Goal: Information Seeking & Learning: Check status

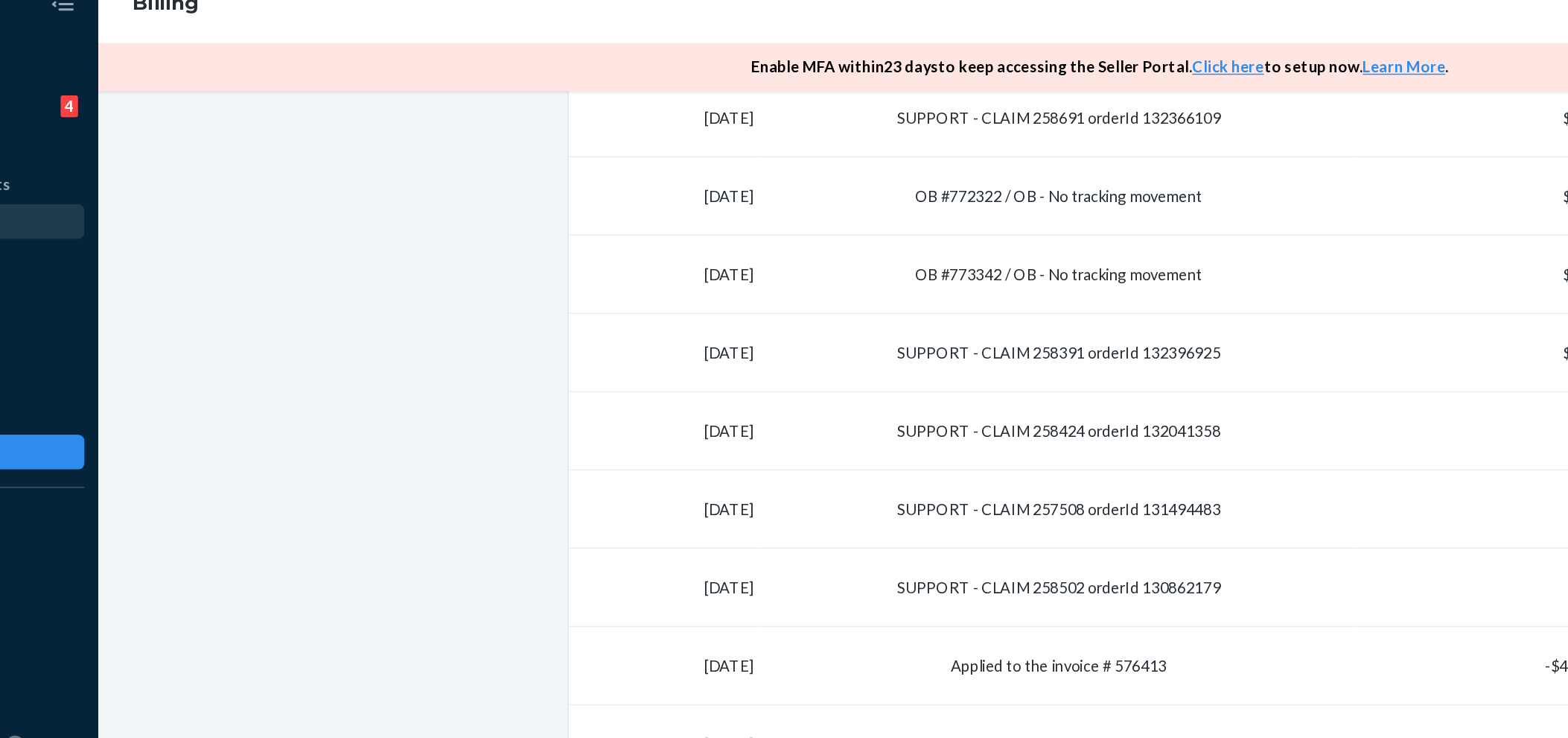
scroll to position [579, 0]
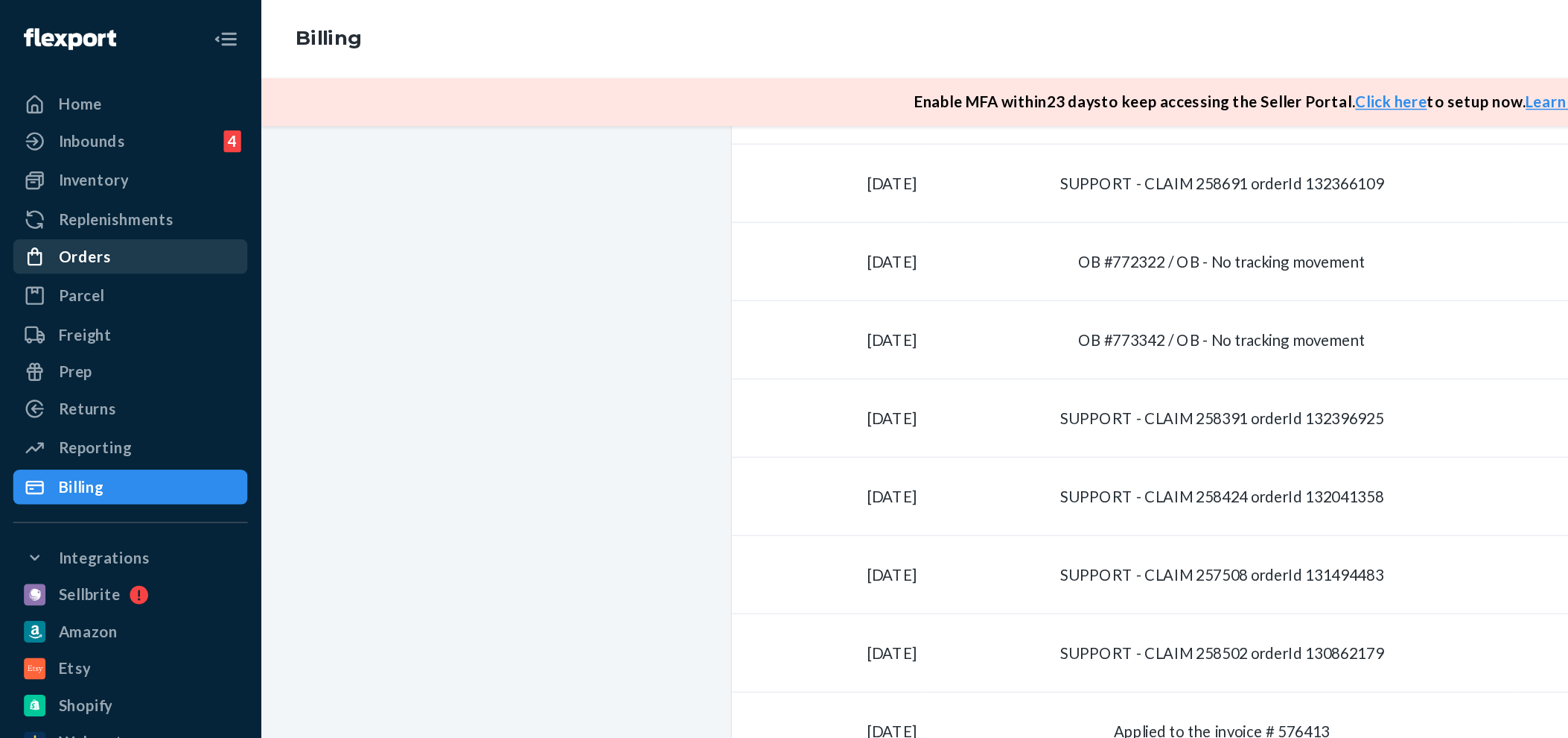
click at [66, 174] on div "Orders" at bounding box center [58, 175] width 36 height 15
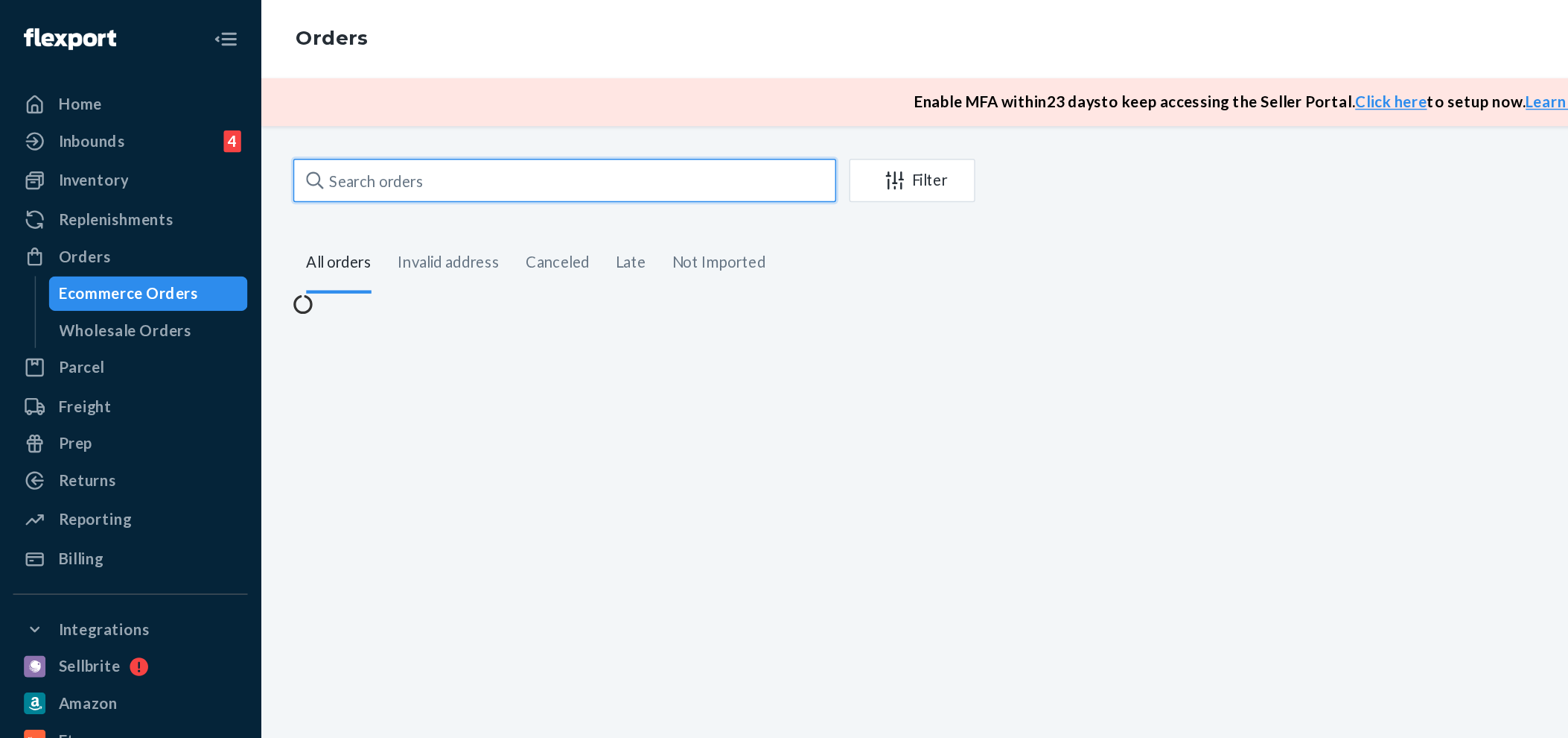
click at [323, 126] on input "text" at bounding box center [387, 123] width 372 height 30
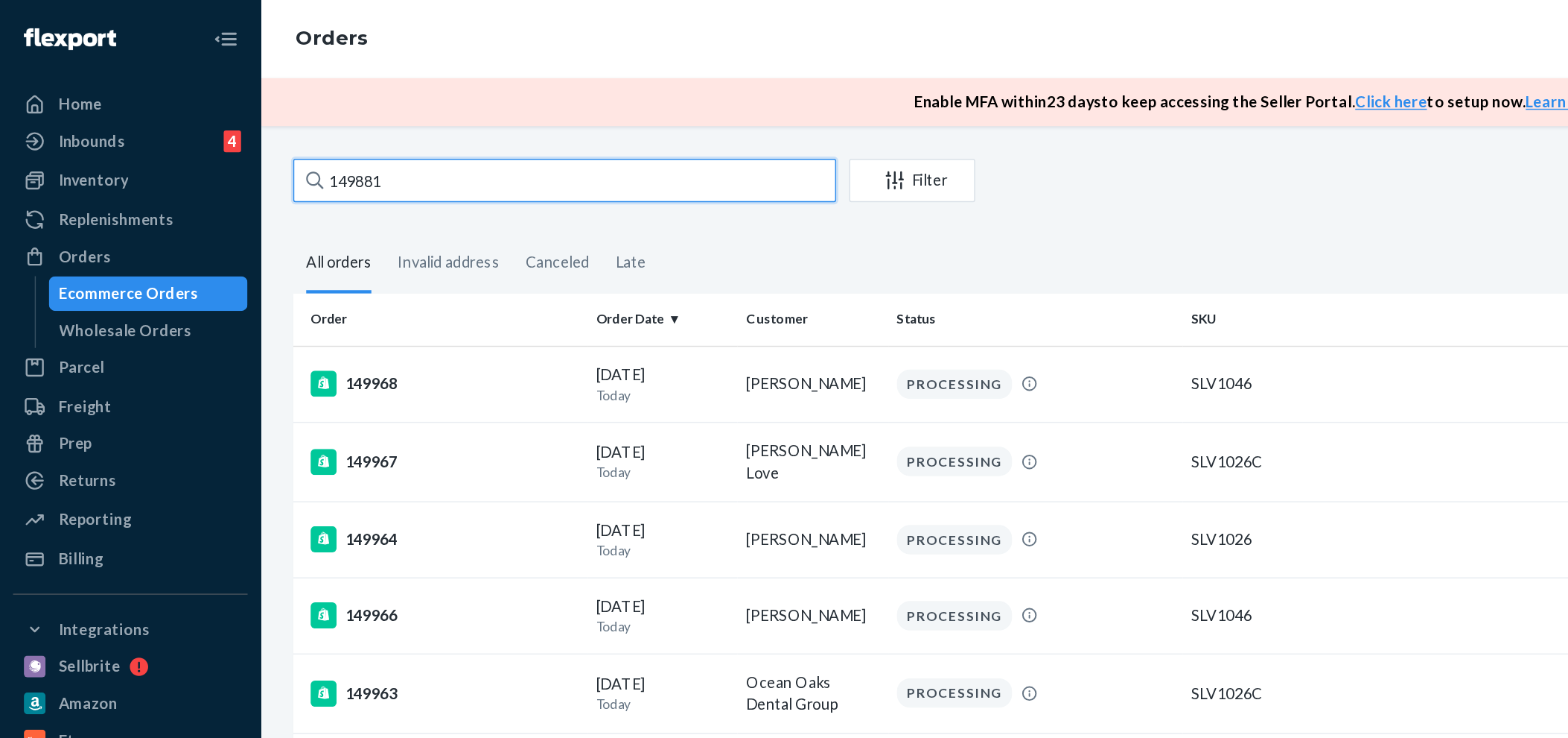
type input "149881"
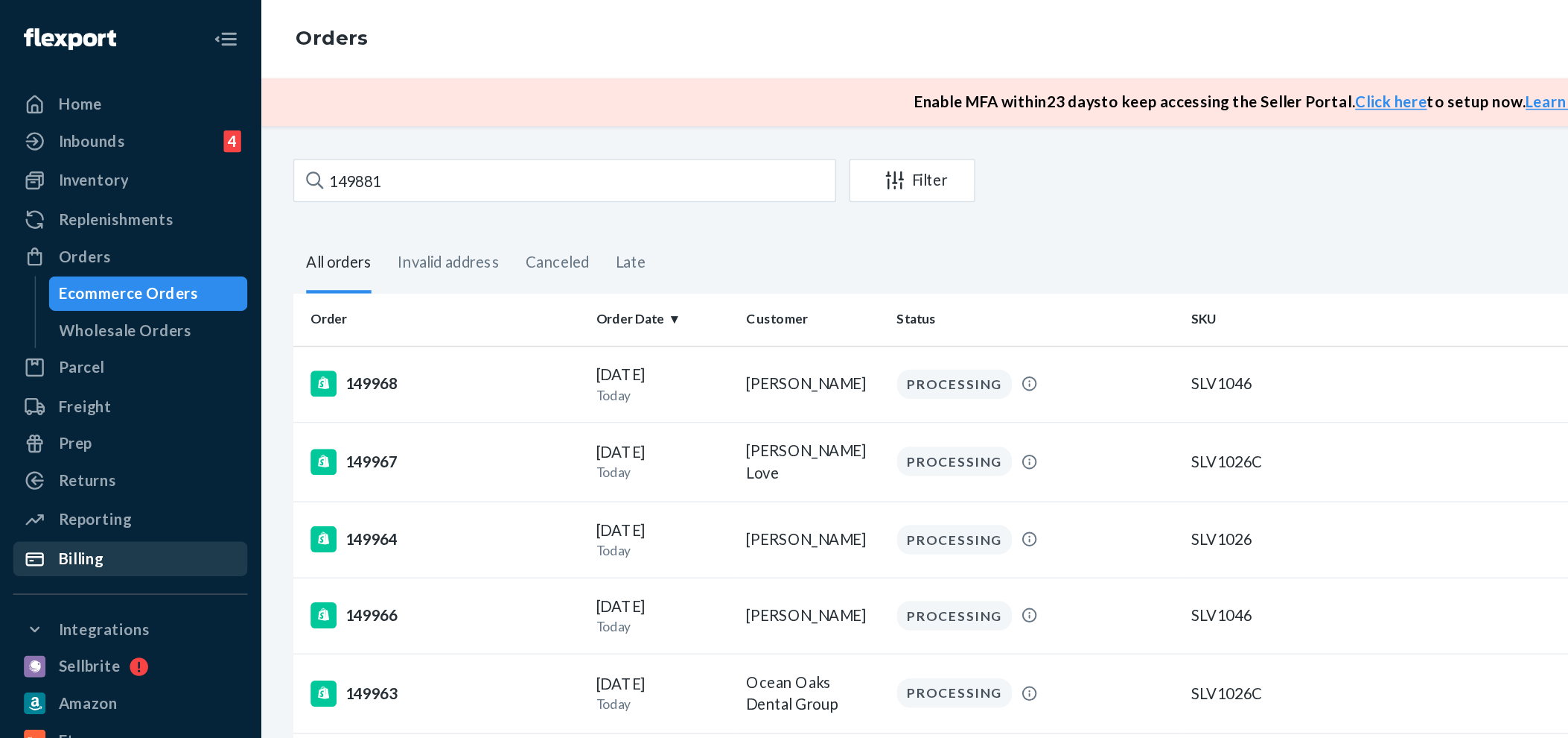
click at [50, 373] on div "Billing" at bounding box center [89, 383] width 158 height 21
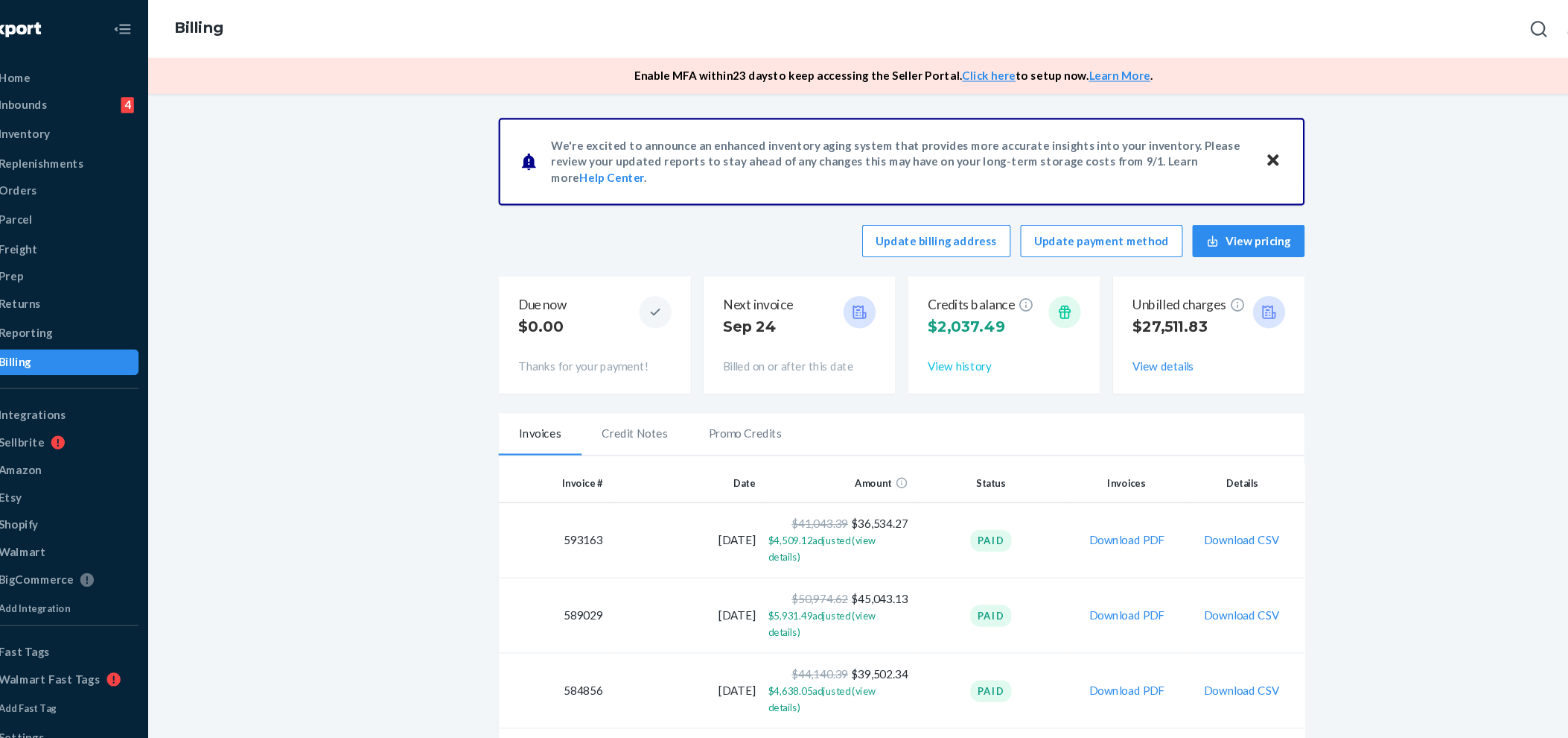
click at [913, 339] on button "View history" at bounding box center [927, 337] width 58 height 15
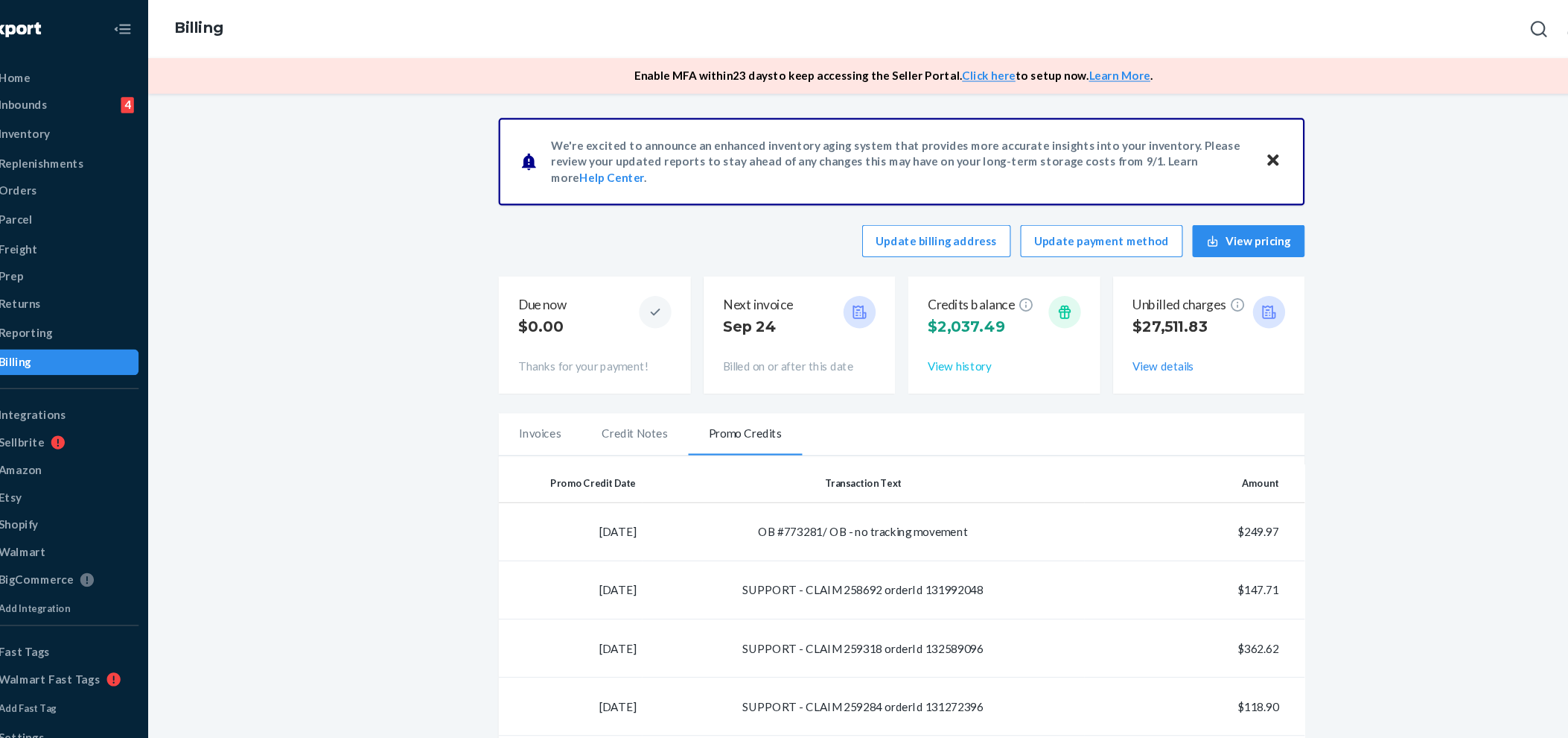
click at [914, 335] on button "View history" at bounding box center [927, 337] width 58 height 15
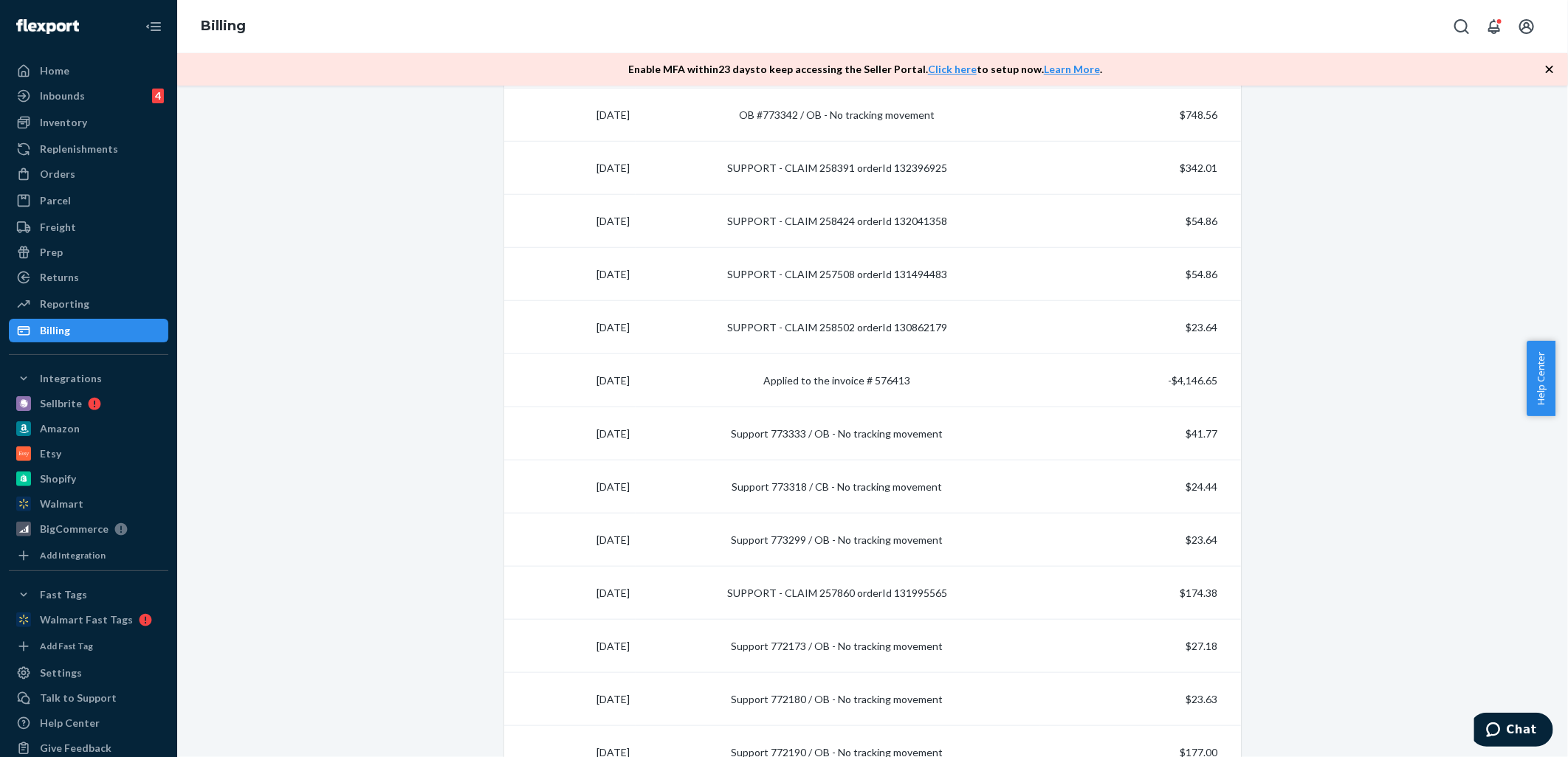
scroll to position [686, 0]
click at [55, 171] on div "Orders" at bounding box center [57, 174] width 36 height 15
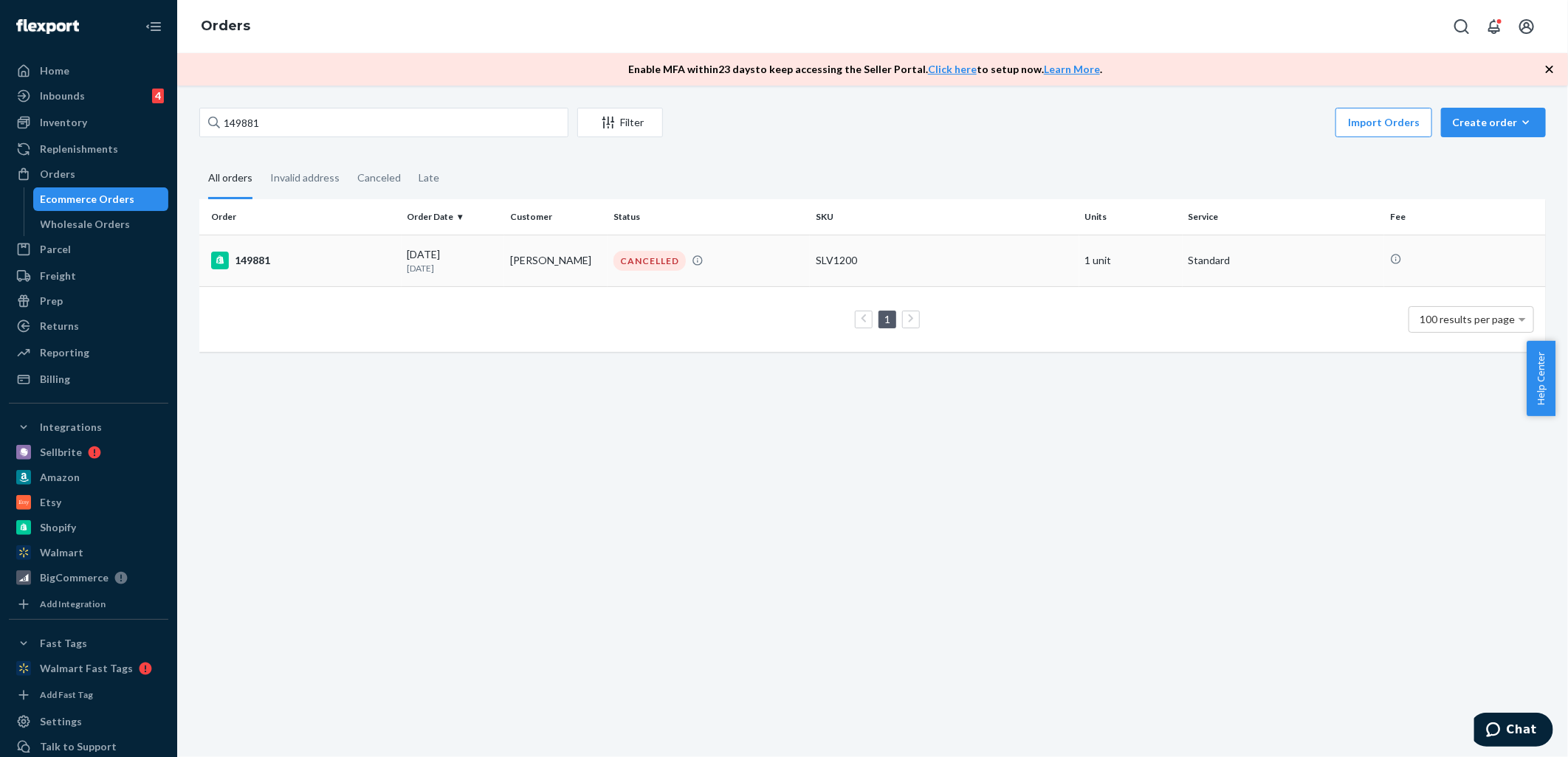
click at [251, 259] on div "149881" at bounding box center [303, 260] width 184 height 17
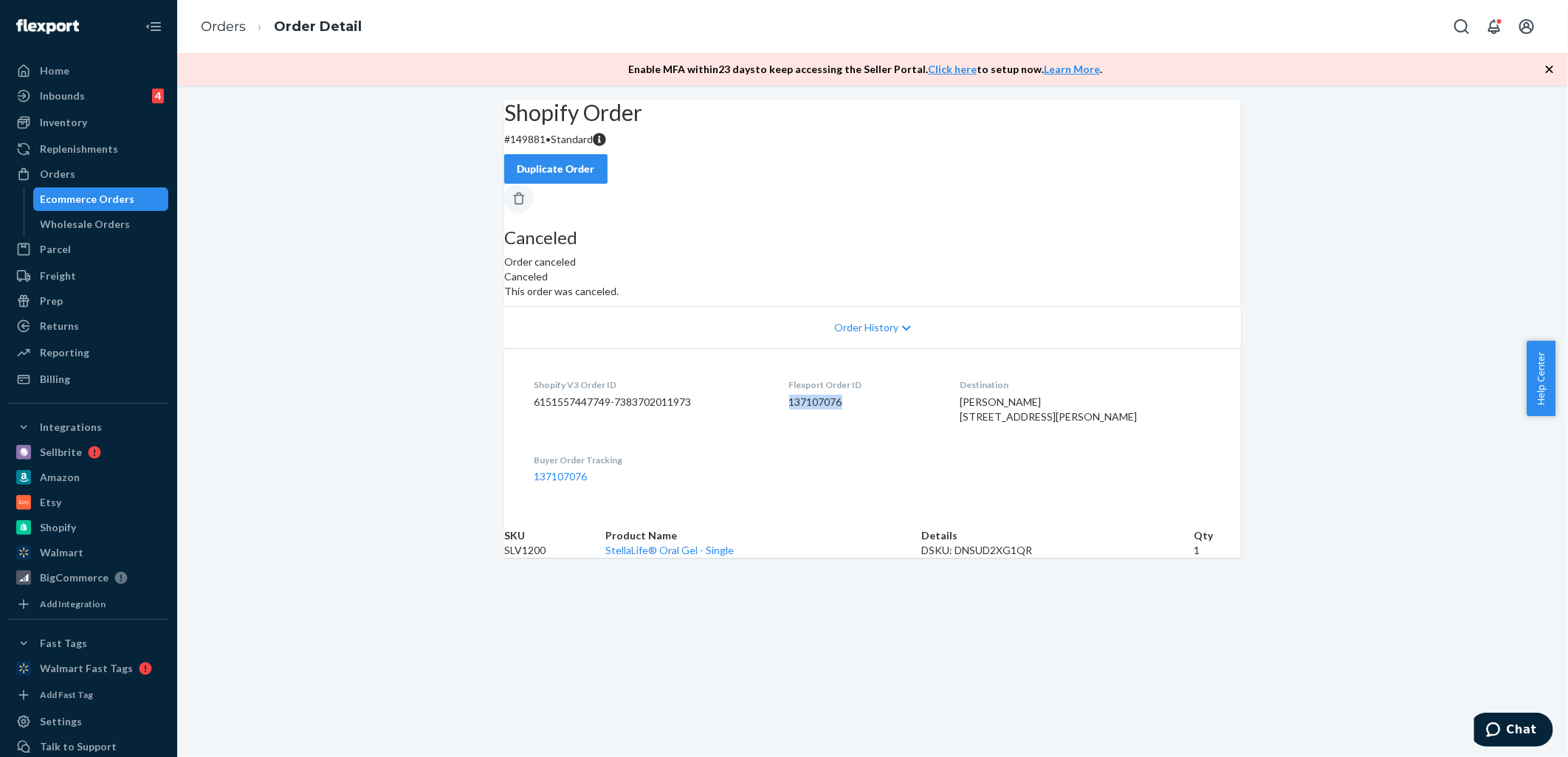
drag, startPoint x: 800, startPoint y: 456, endPoint x: 877, endPoint y: 458, distance: 77.0
click at [877, 458] on dl "Shopify V3 Order ID 6151557447749-7383702011973 Flexport Order ID 137107076 Des…" at bounding box center [873, 430] width 737 height 164
drag, startPoint x: 877, startPoint y: 458, endPoint x: 844, endPoint y: 513, distance: 64.1
click at [844, 513] on dl "Shopify V3 Order ID 6151557447749-7383702011973 Flexport Order ID 137107076 Des…" at bounding box center [873, 430] width 737 height 164
click at [53, 375] on div "Billing" at bounding box center [55, 379] width 30 height 15
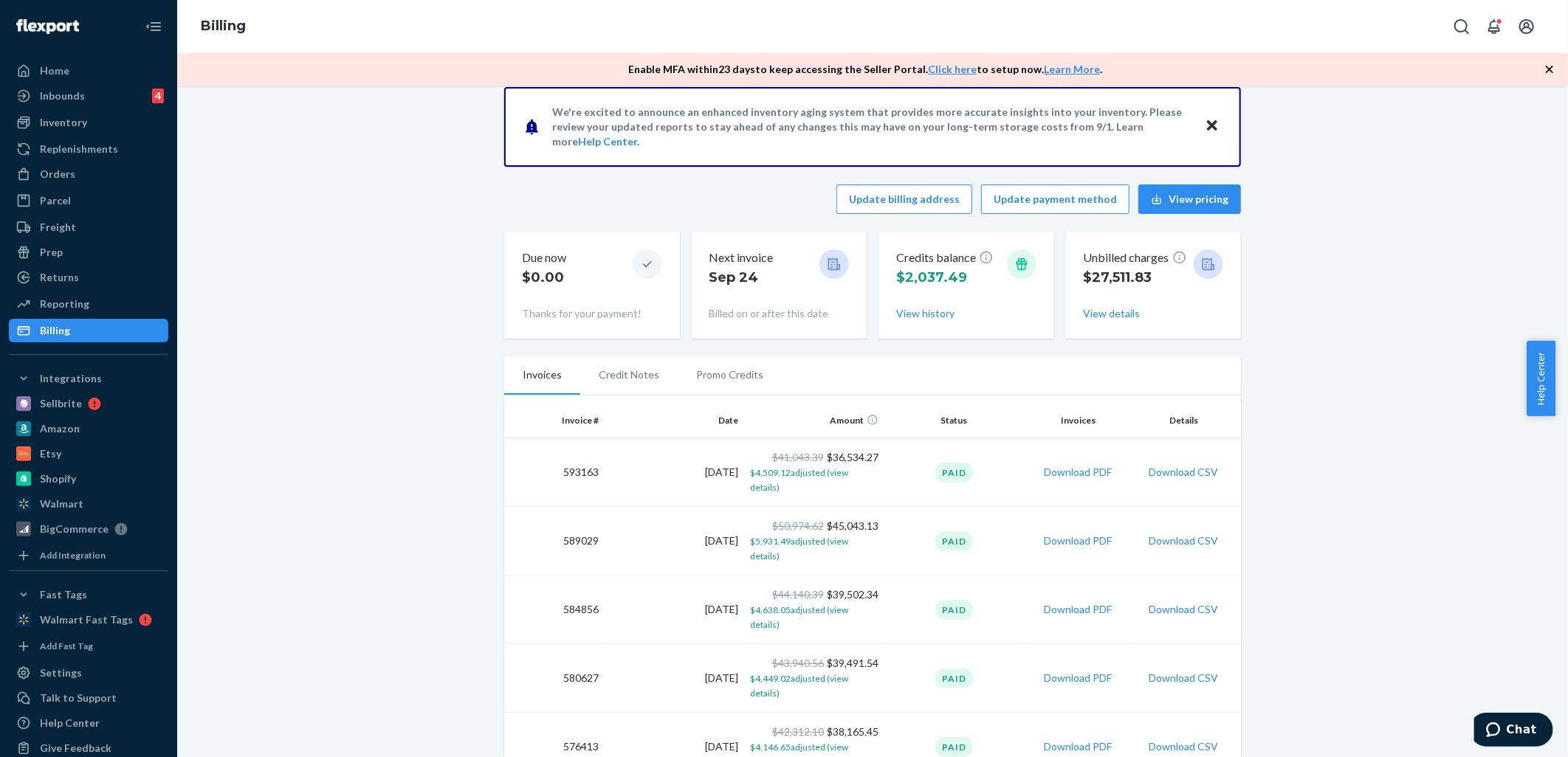
scroll to position [11, 0]
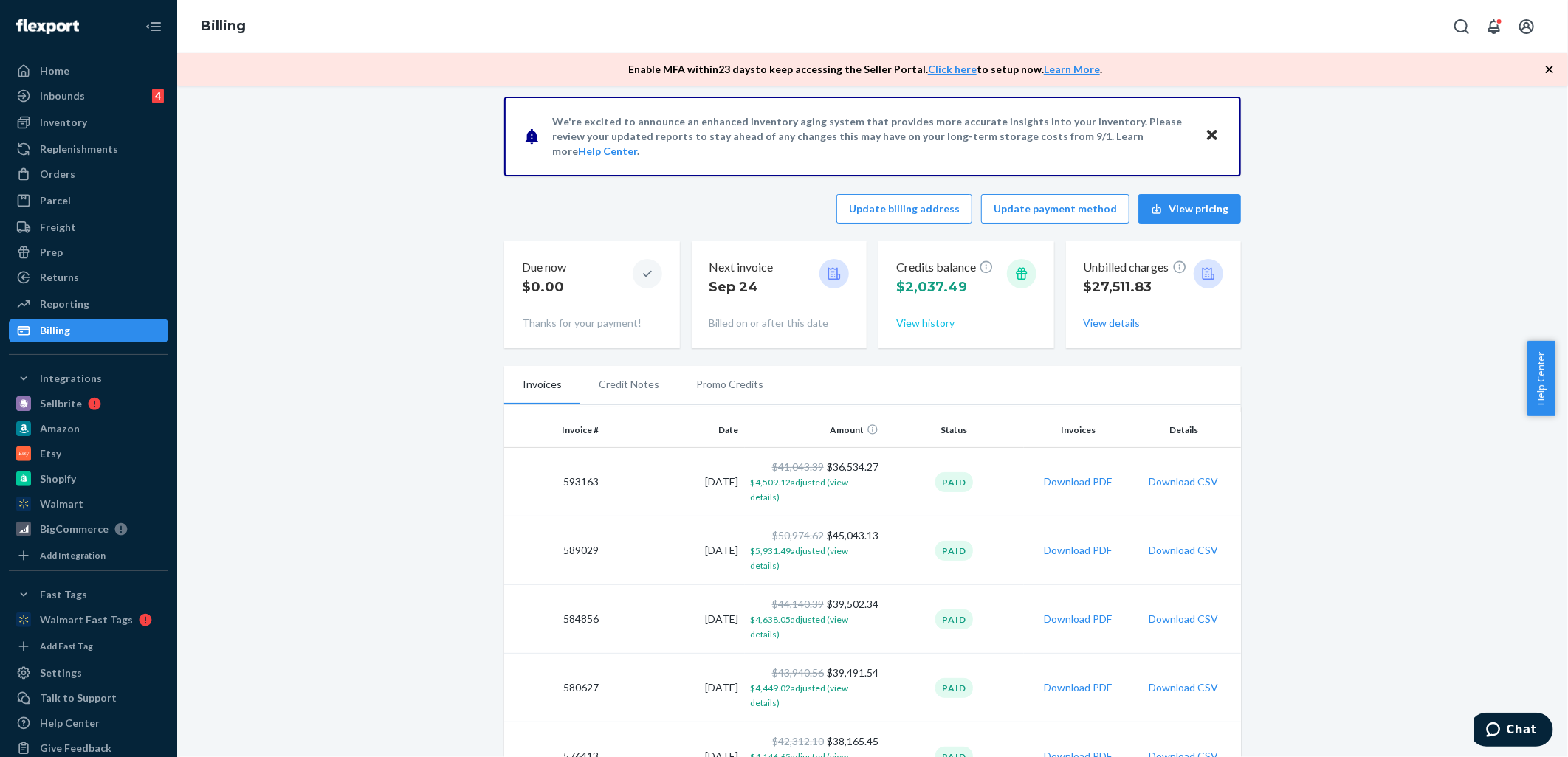
click at [917, 322] on button "View history" at bounding box center [925, 323] width 58 height 15
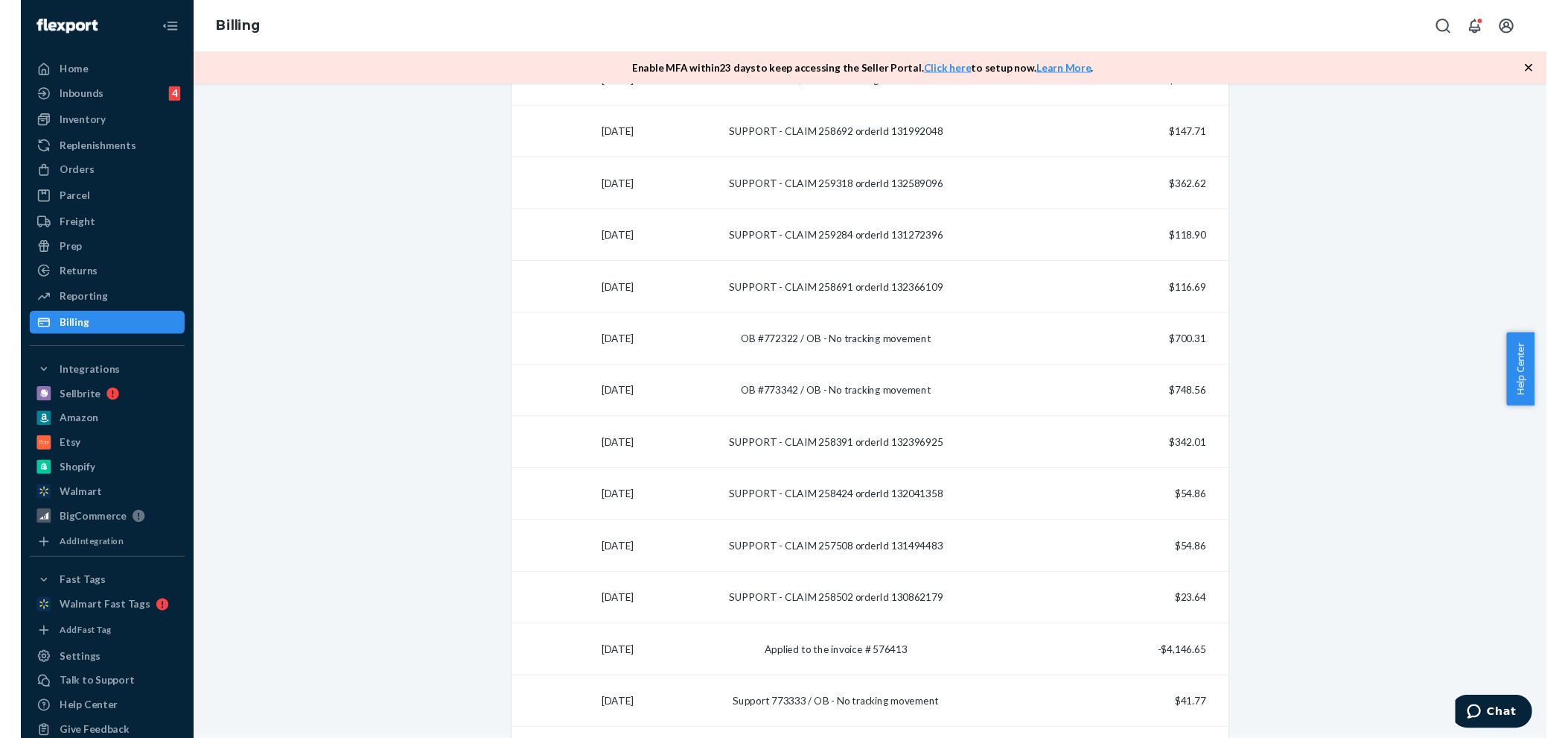
scroll to position [409, 0]
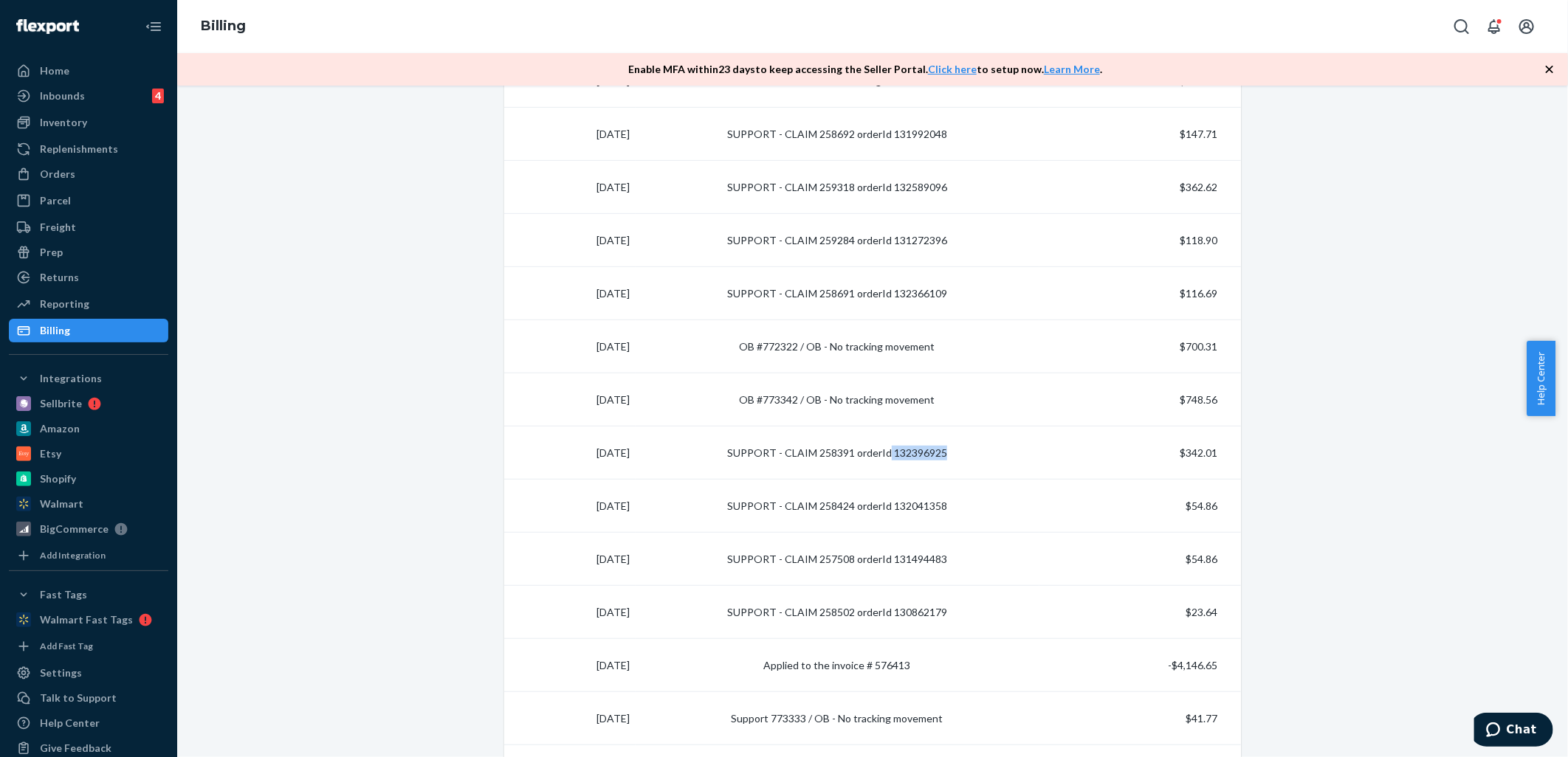
drag, startPoint x: 882, startPoint y: 450, endPoint x: 948, endPoint y: 454, distance: 66.1
click at [948, 454] on td "SUPPORT - CLAIM 258391 orderId 132396925" at bounding box center [838, 453] width 404 height 53
copy td "132396925"
drag, startPoint x: 808, startPoint y: 448, endPoint x: 849, endPoint y: 450, distance: 41.0
click at [849, 450] on td "SUPPORT - CLAIM 258391 orderId 132396925" at bounding box center [838, 453] width 404 height 53
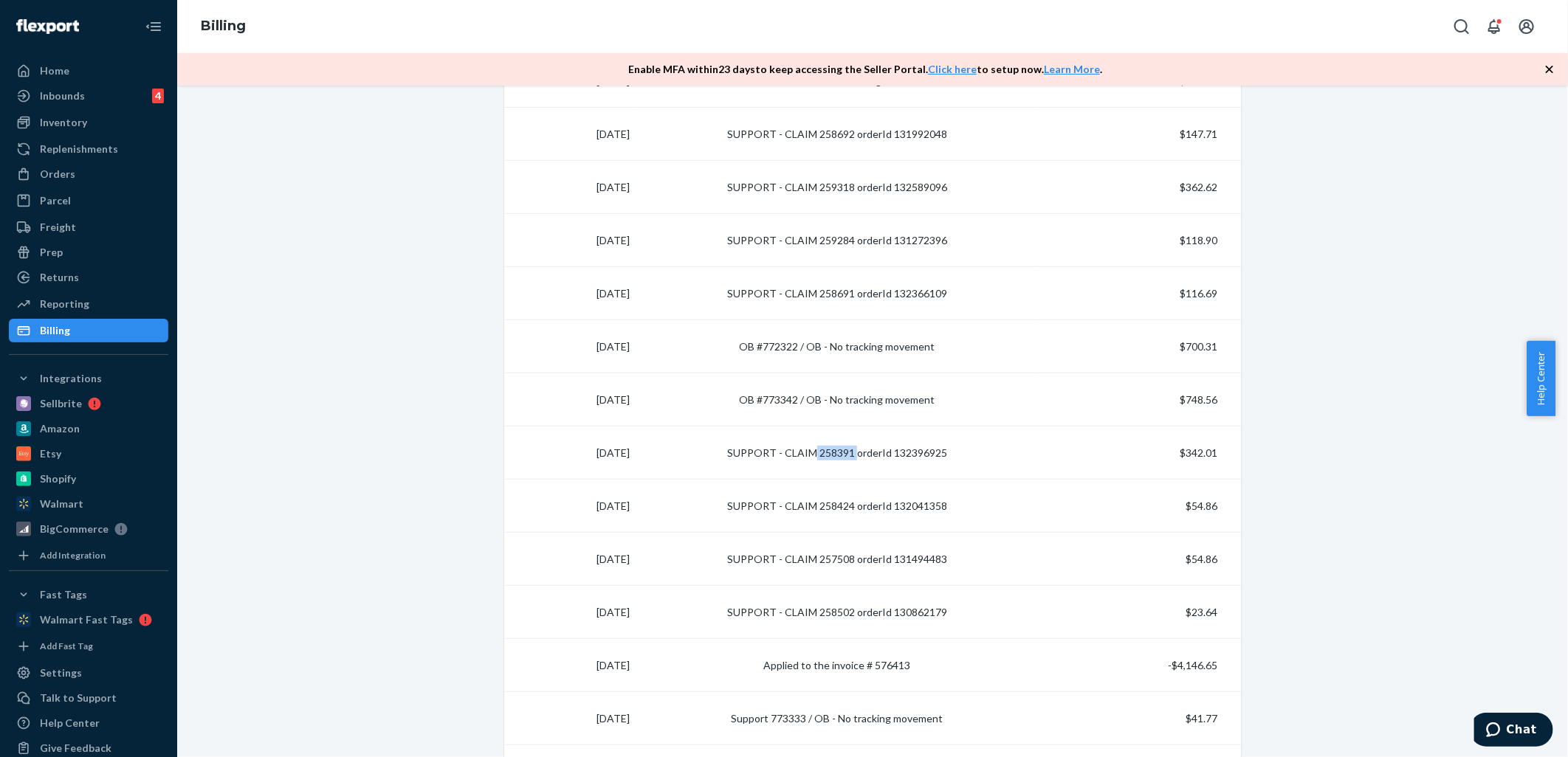
copy td "258391"
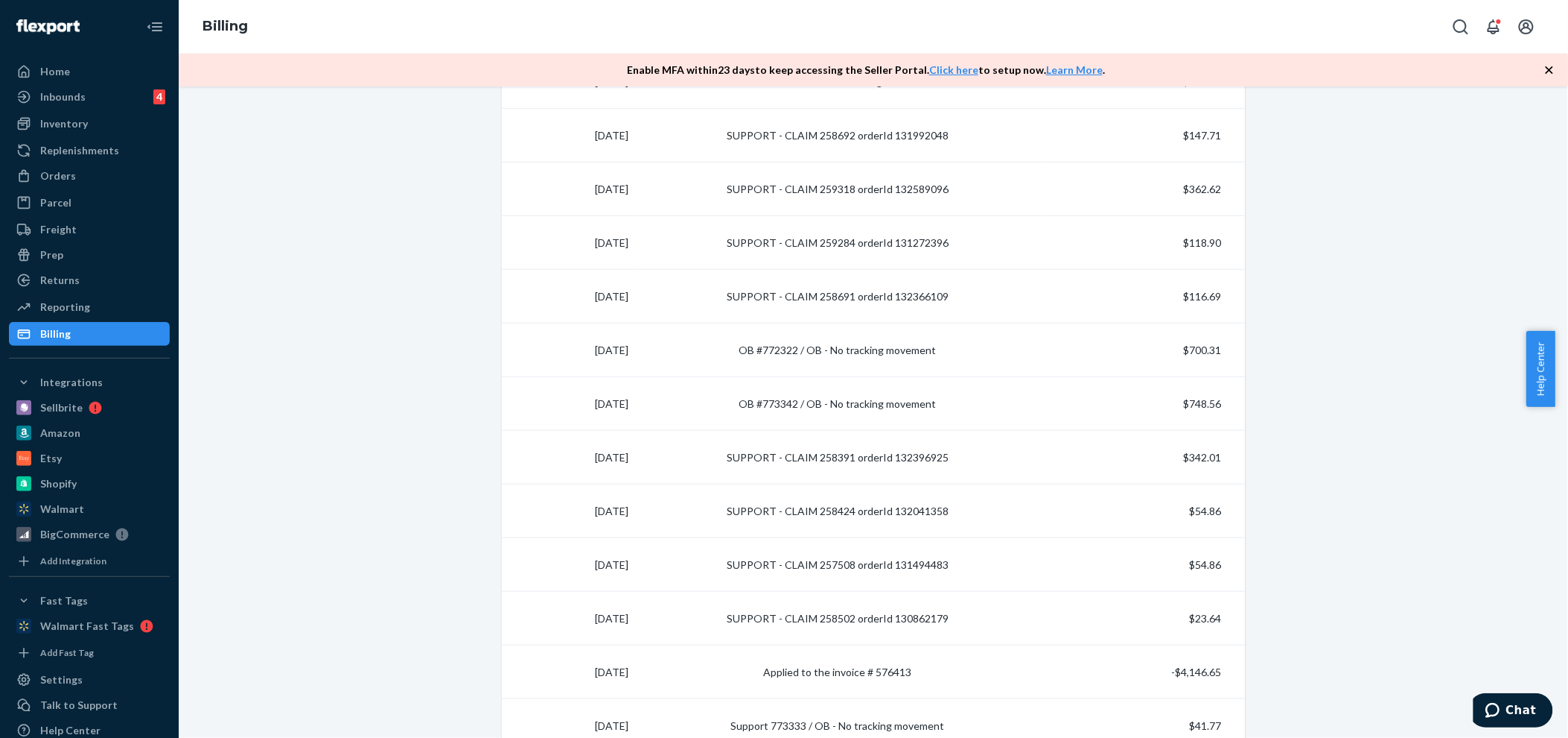
click at [1524, 131] on div "We're excited to announce an enhanced inventory aging system that provides more…" at bounding box center [873, 586] width 1367 height 1771
drag, startPoint x: 885, startPoint y: 291, endPoint x: 963, endPoint y: 287, distance: 78.1
click at [963, 287] on td "SUPPORT - CLAIM 258691 orderId 132366109" at bounding box center [838, 296] width 408 height 54
copy td "132366109"
click at [46, 167] on div "Orders" at bounding box center [89, 175] width 158 height 21
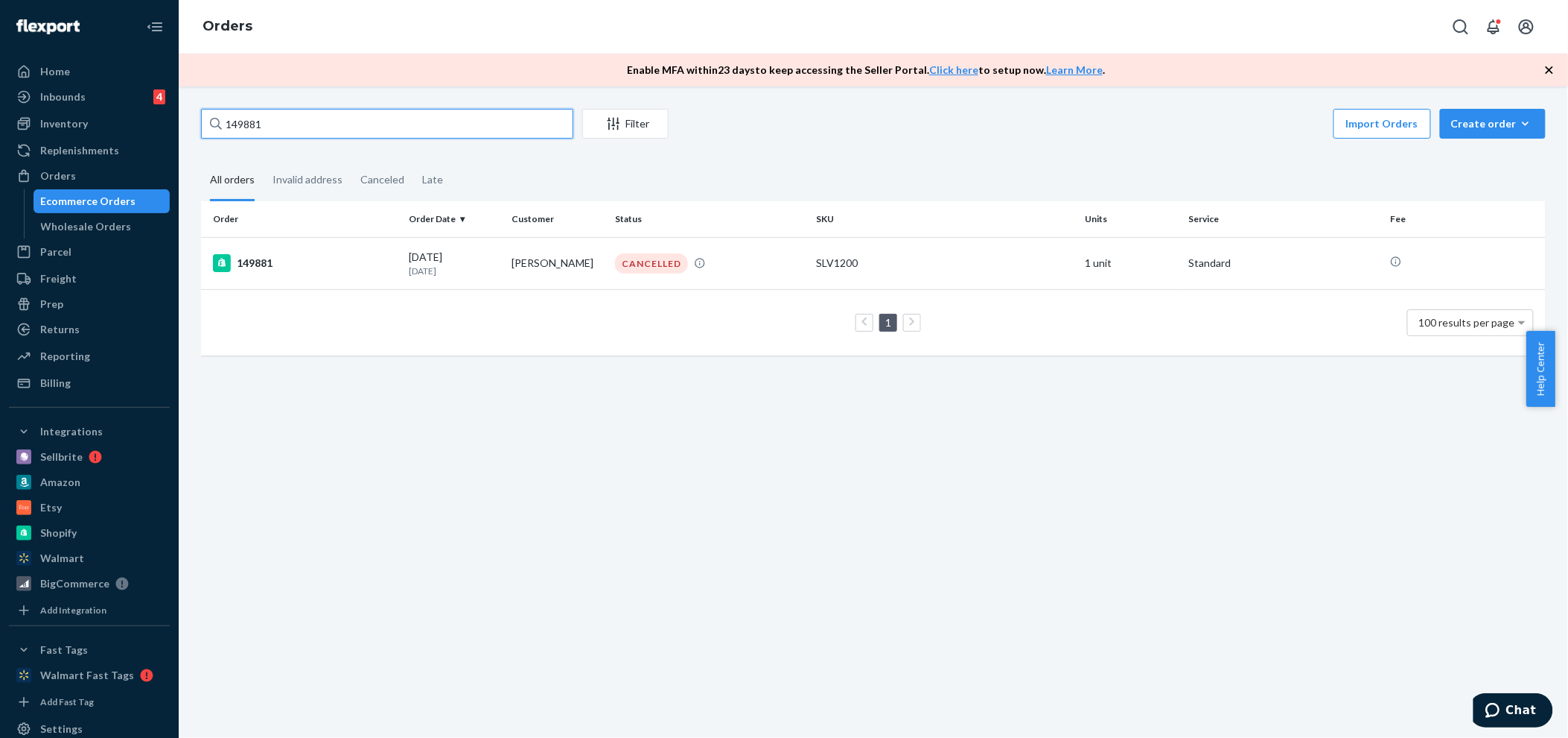
click at [333, 127] on input "149881" at bounding box center [387, 123] width 372 height 30
paste input "132366109"
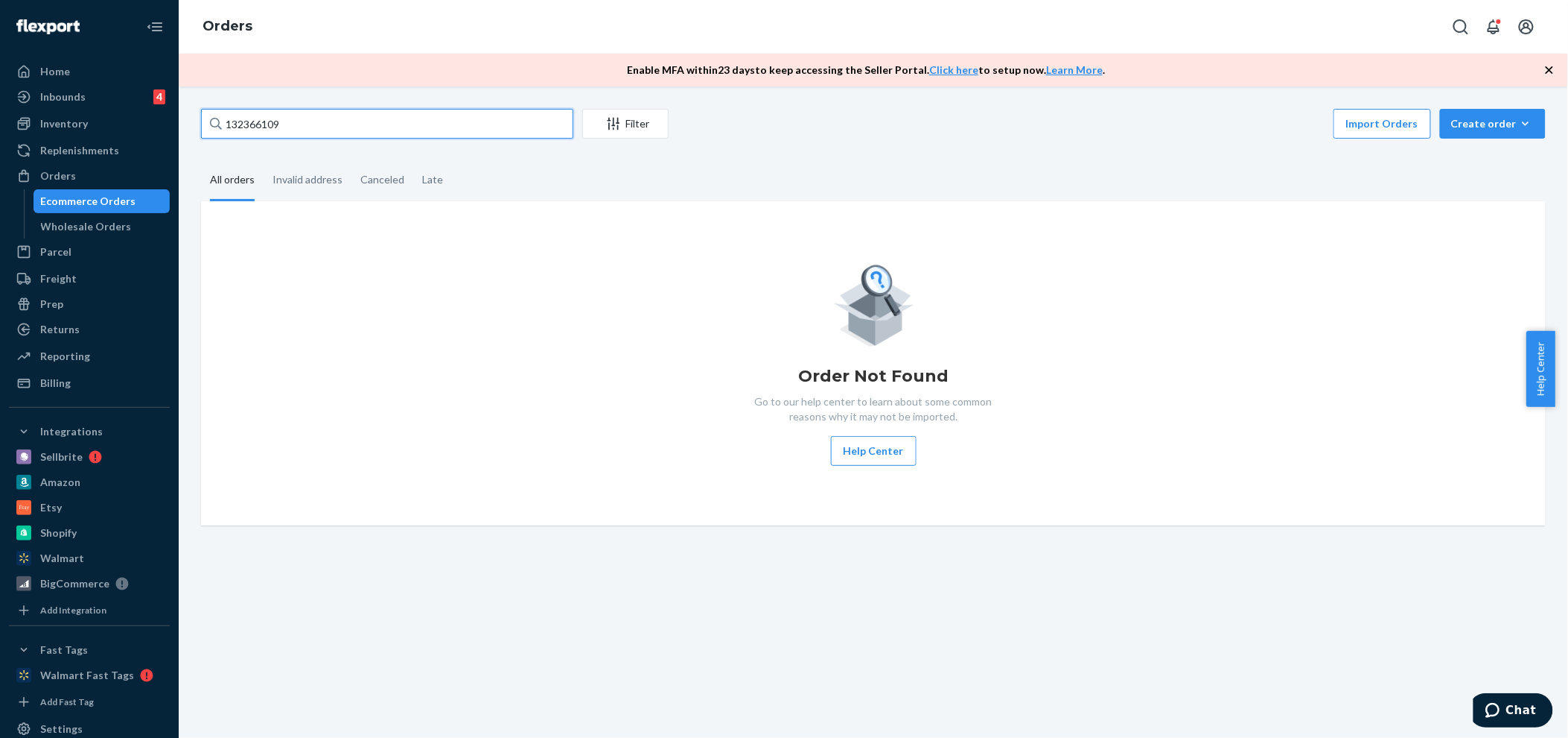
type input "132366109"
click at [1521, 165] on fieldset "All orders Invalid address Canceled Late" at bounding box center [873, 180] width 1345 height 41
click at [49, 378] on div "Billing" at bounding box center [55, 383] width 30 height 15
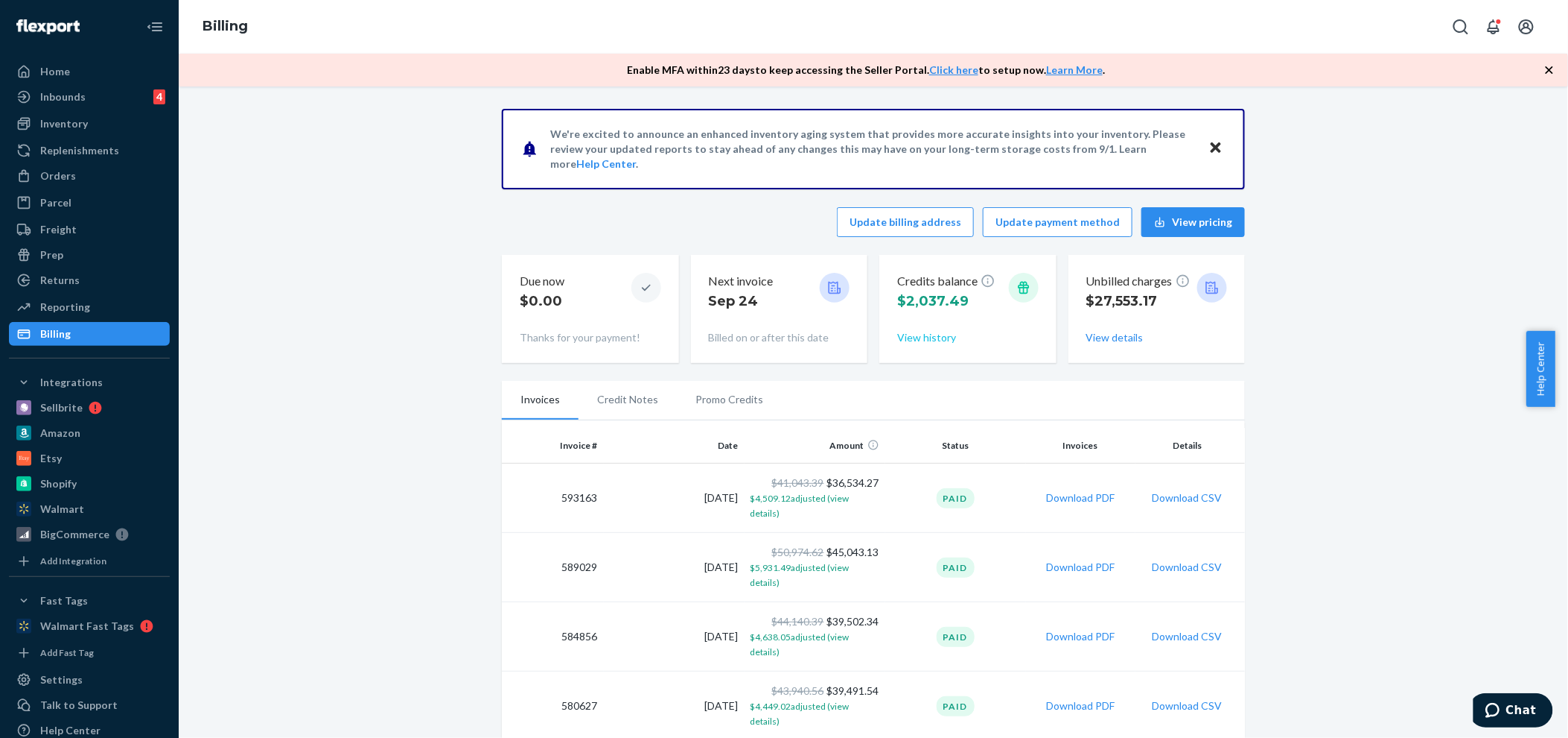
click at [922, 333] on button "View history" at bounding box center [927, 337] width 58 height 15
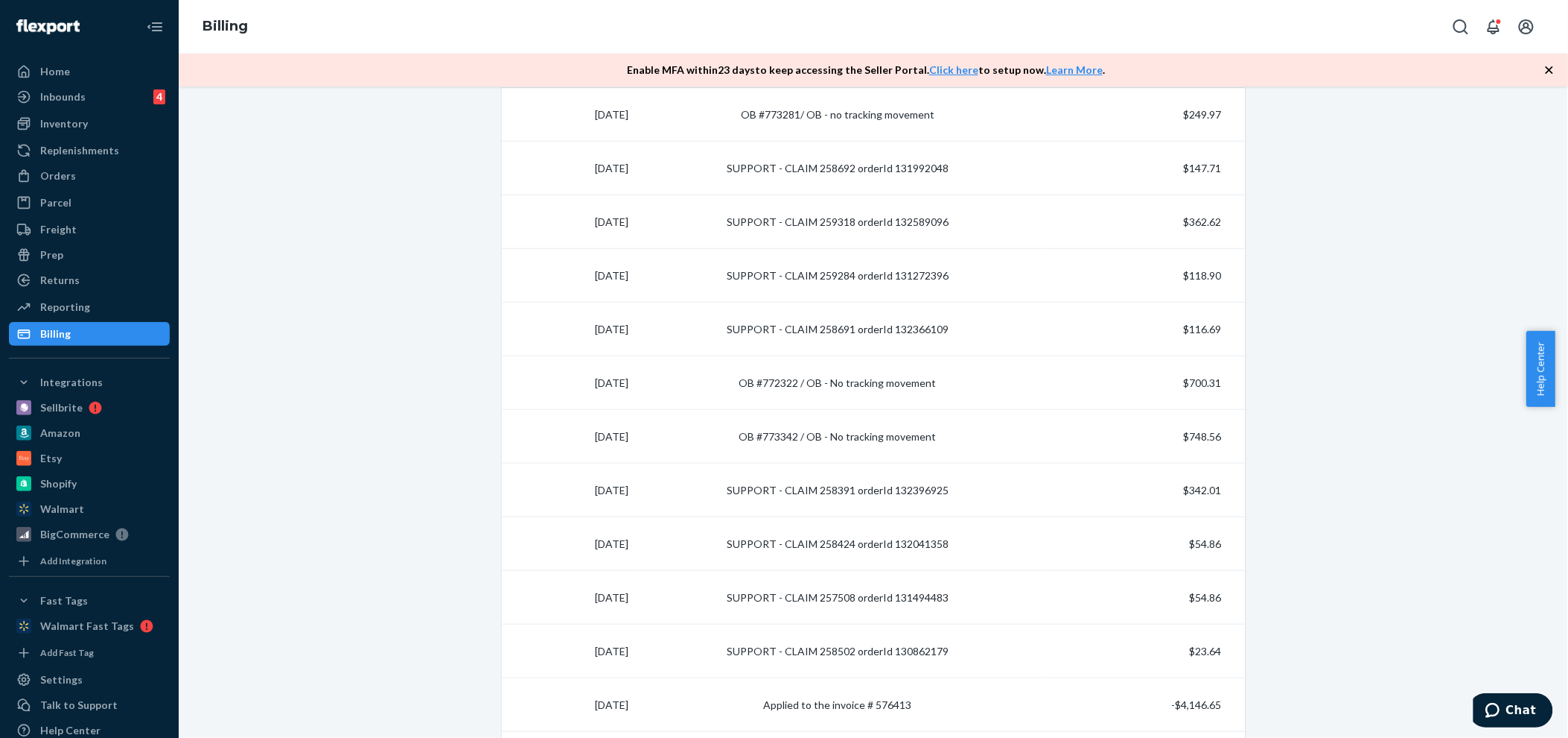
scroll to position [377, 0]
drag, startPoint x: 887, startPoint y: 323, endPoint x: 941, endPoint y: 325, distance: 54.0
click at [941, 325] on td "SUPPORT - CLAIM 258691 orderId 132366109" at bounding box center [838, 329] width 408 height 54
copy td "132366109"
click at [50, 166] on div "Orders" at bounding box center [89, 175] width 158 height 21
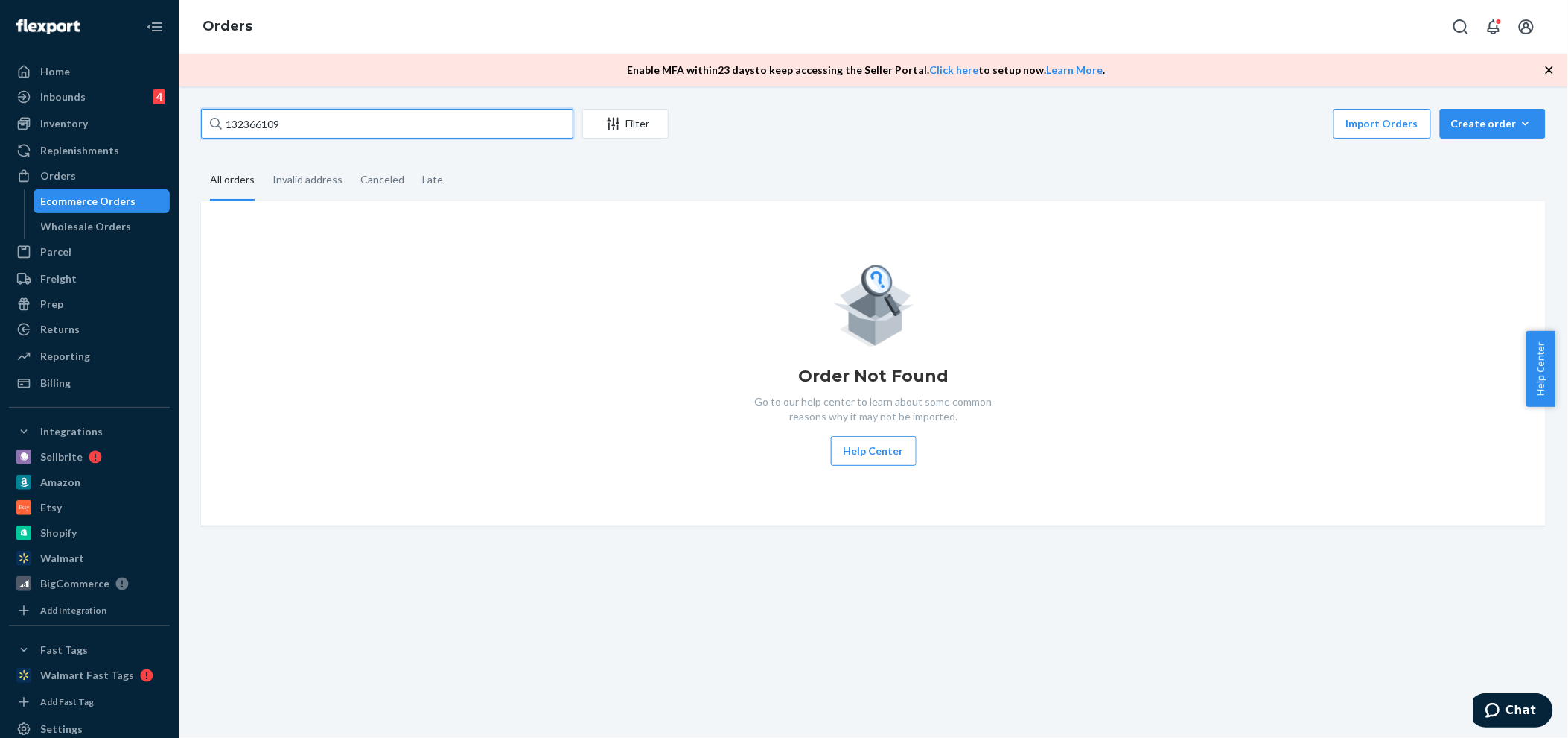
click at [279, 122] on input "132366109" at bounding box center [387, 123] width 372 height 30
paste input "text"
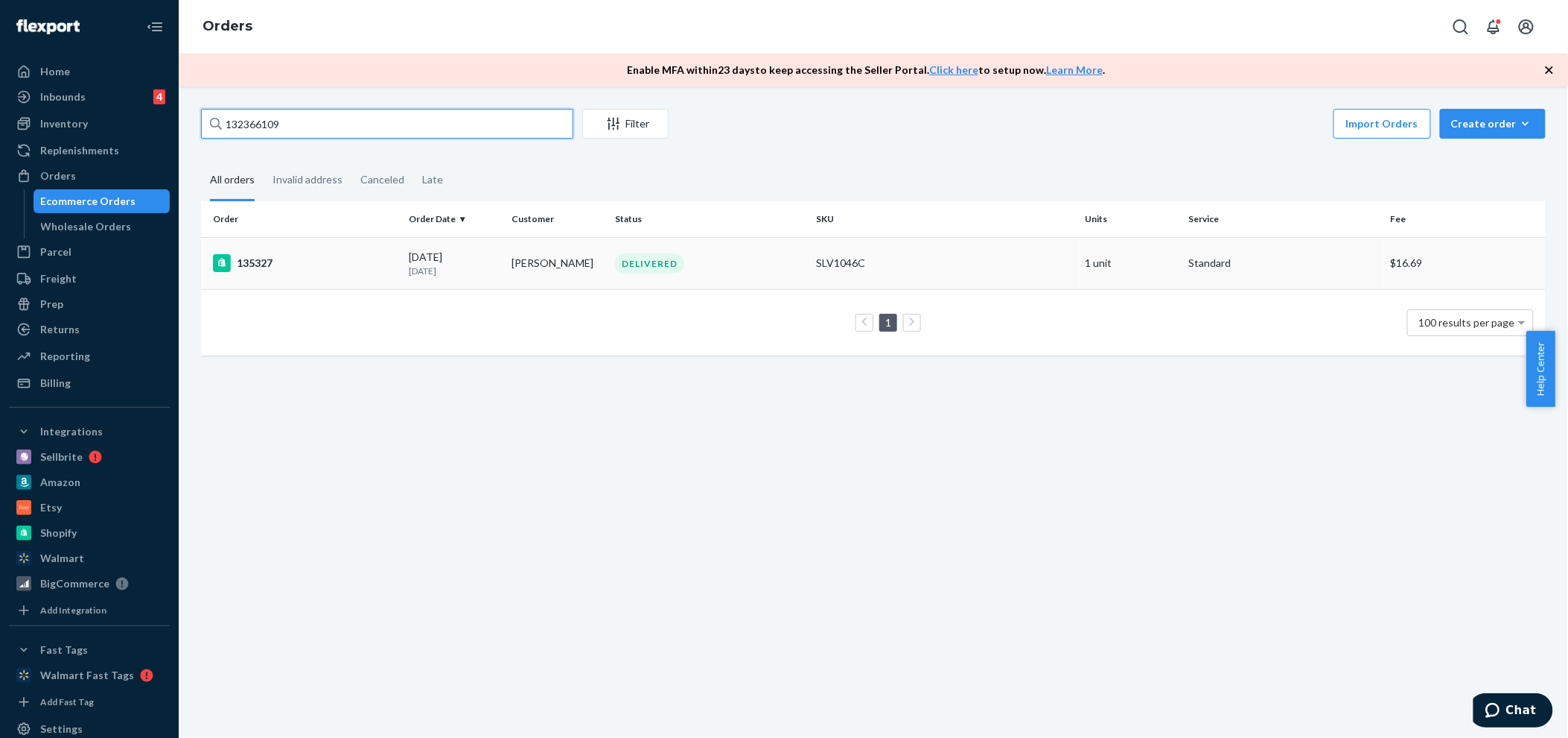
type input "132366109"
click at [255, 260] on div "135327" at bounding box center [305, 263] width 184 height 18
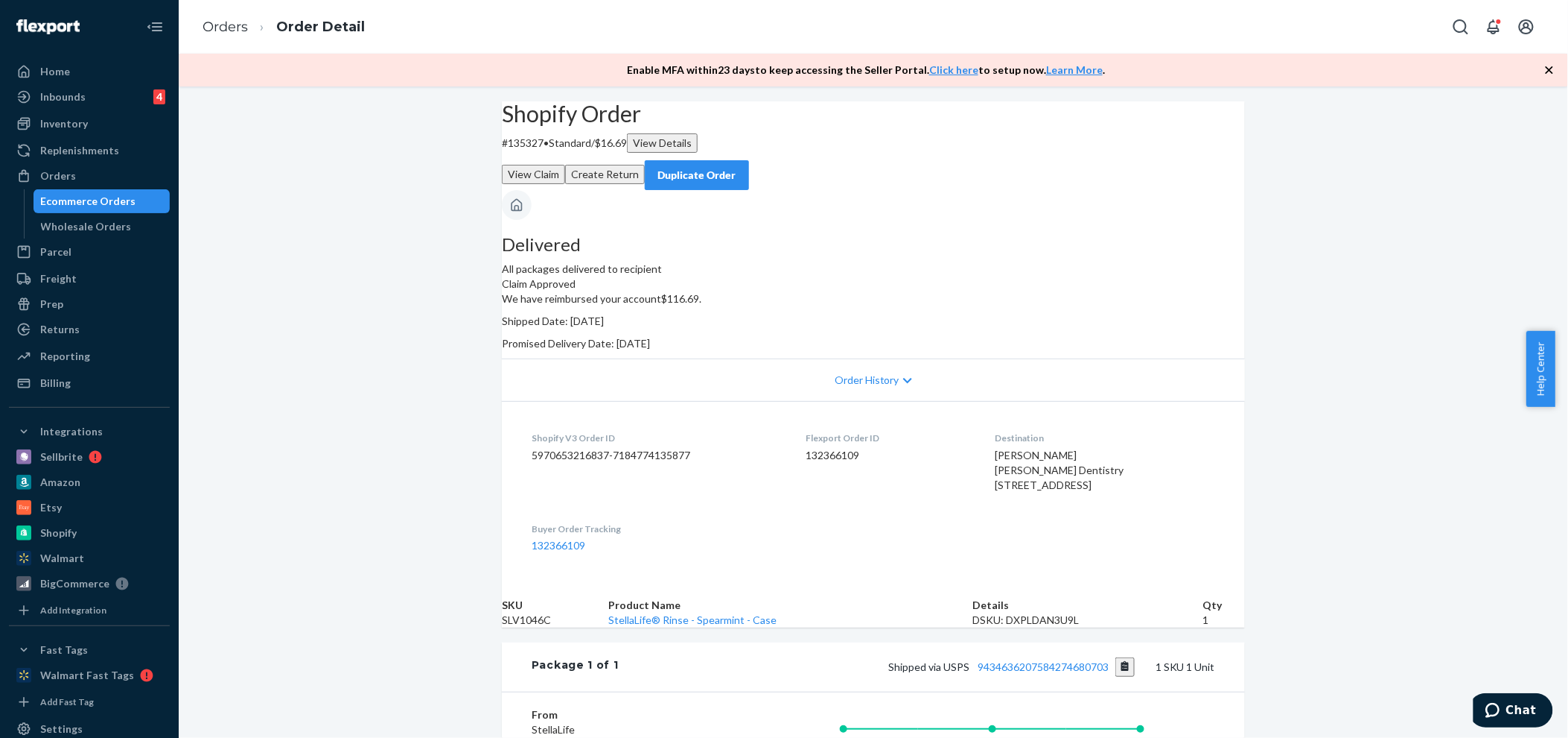
click at [548, 153] on p "# 135327 • Standard / $16.69 View Details" at bounding box center [874, 143] width 743 height 19
copy p "135327"
click at [10, 198] on div "Orders Ecommerce Orders Wholesale Orders" at bounding box center [89, 201] width 161 height 75
click at [65, 383] on div "Billing" at bounding box center [55, 383] width 30 height 15
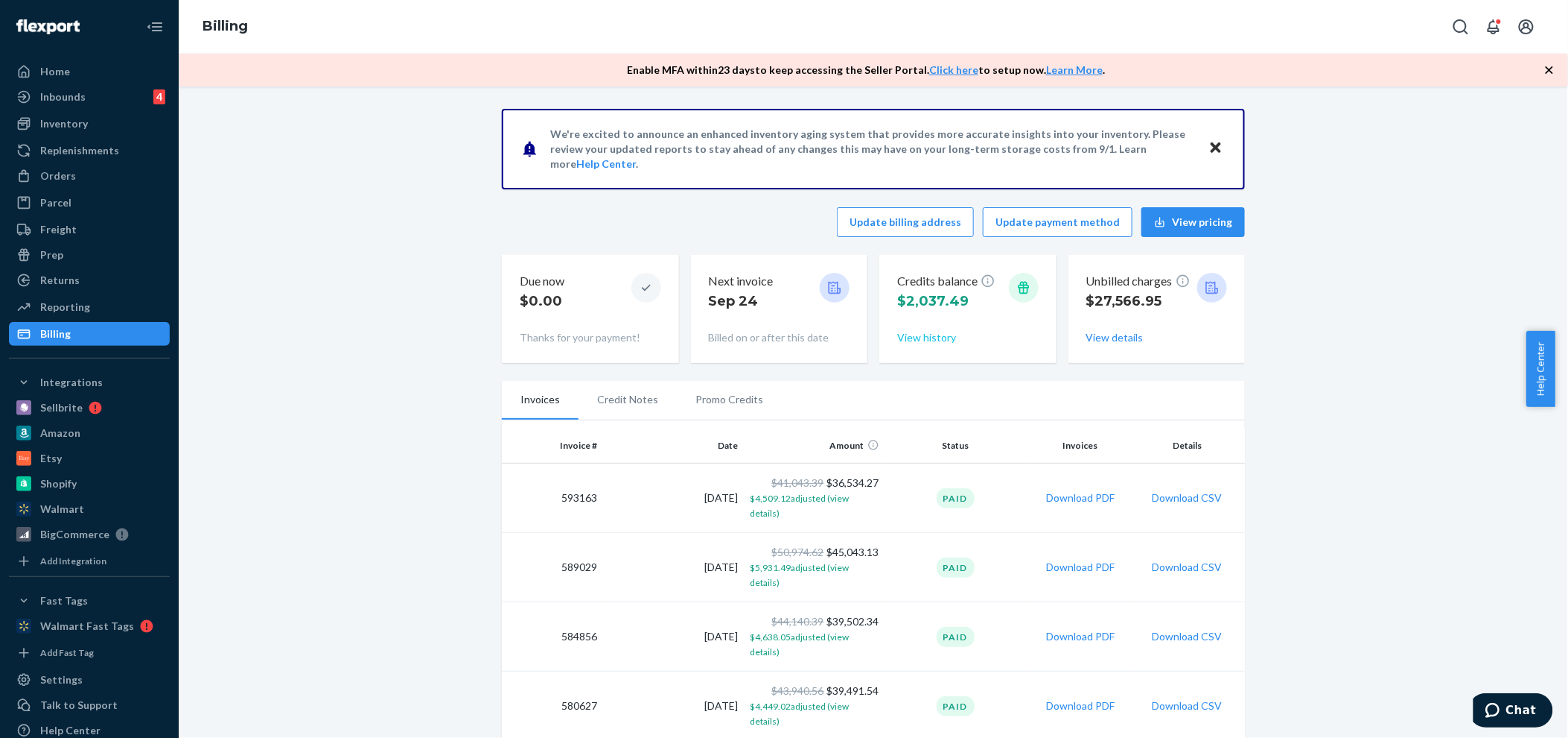
click at [916, 330] on button "View history" at bounding box center [927, 337] width 58 height 15
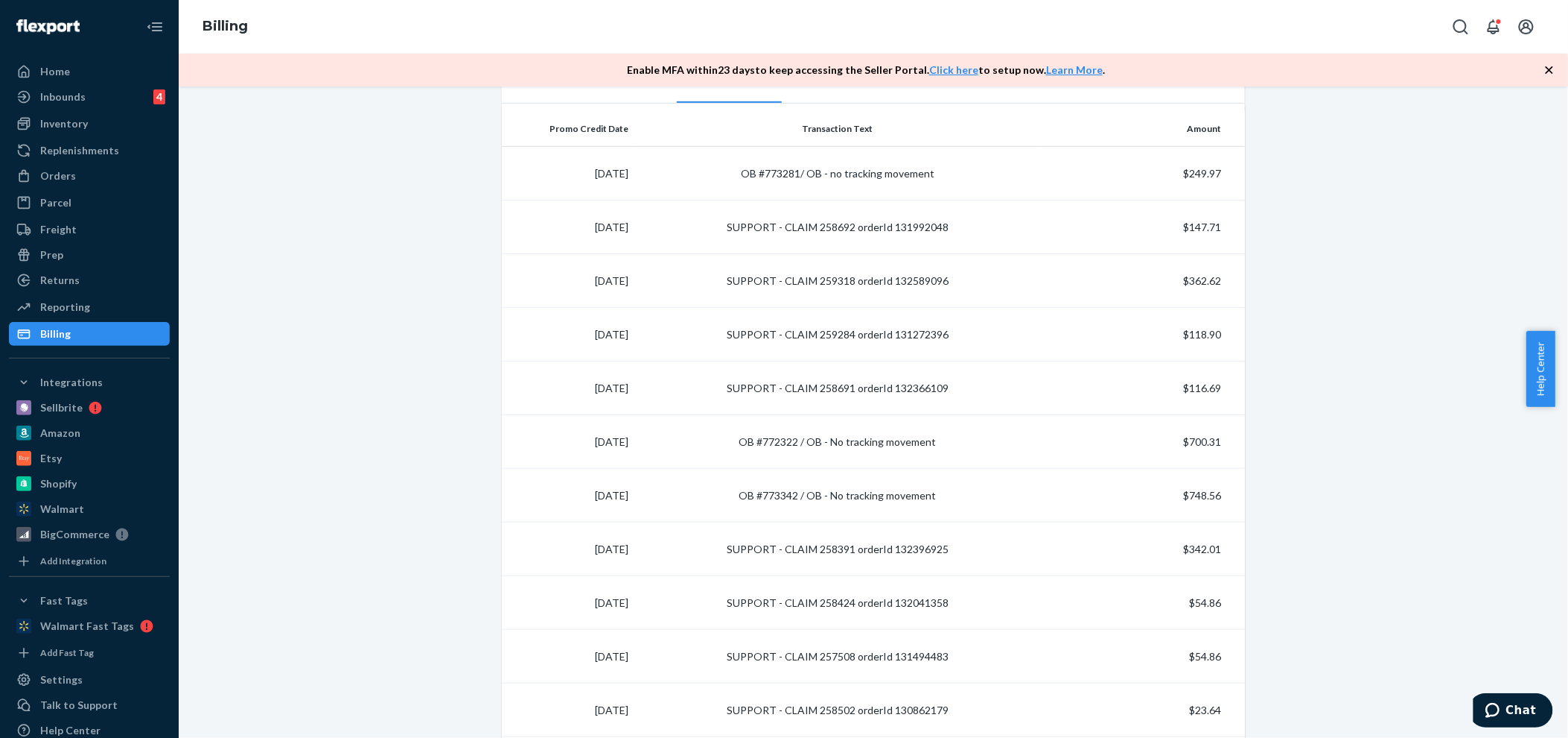
scroll to position [321, 0]
